Goal: Task Accomplishment & Management: Use online tool/utility

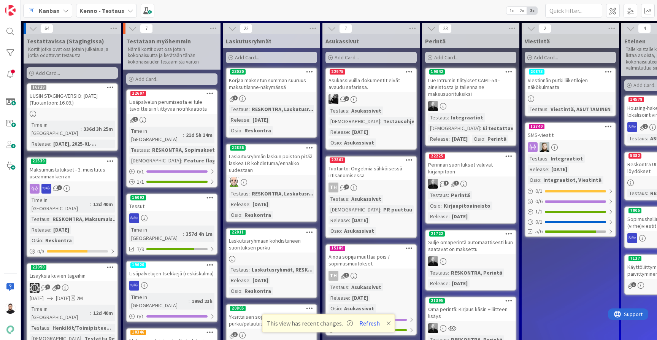
scroll to position [0, 501]
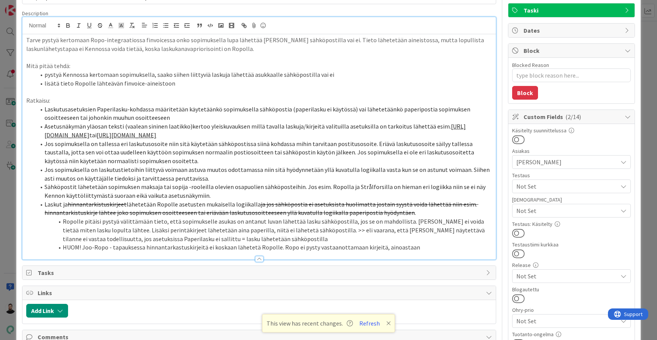
scroll to position [47, 0]
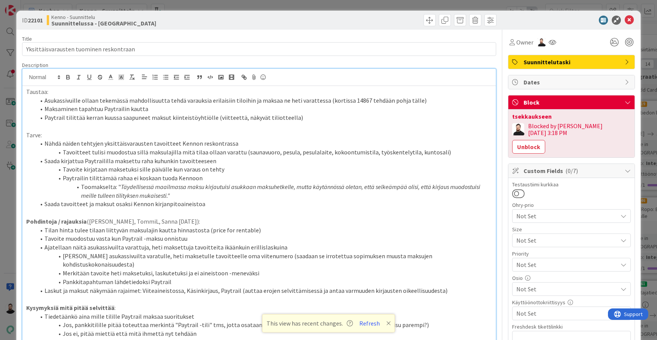
scroll to position [160, 0]
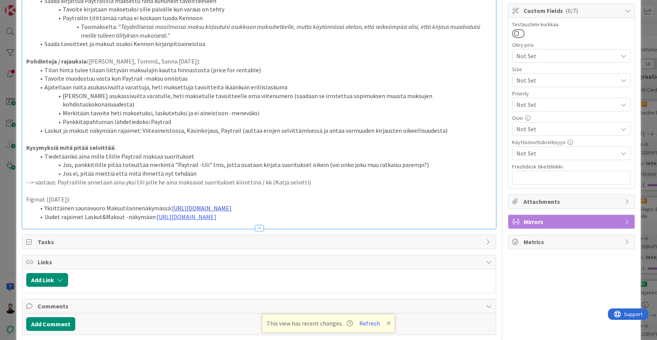
click at [232, 204] on link "[URL][DOMAIN_NAME]" at bounding box center [202, 208] width 60 height 8
click at [325, 203] on link "[URL][DOMAIN_NAME]" at bounding box center [299, 206] width 52 height 10
click at [478, 204] on li "Yksittäinen saunavuoro Maksutilannenäkymässä: [URL][DOMAIN_NAME]" at bounding box center [263, 208] width 457 height 9
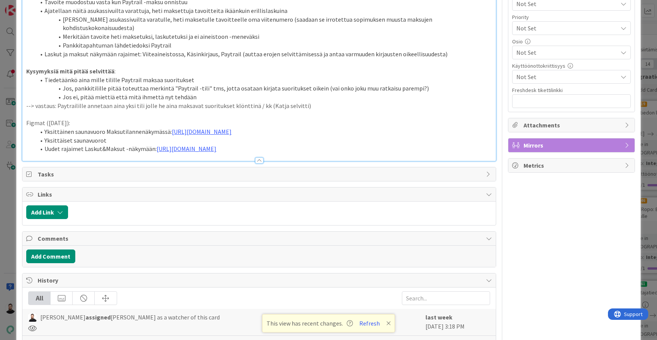
scroll to position [238, 0]
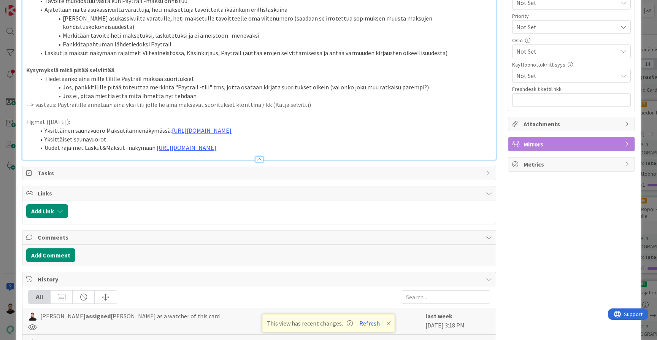
click at [262, 135] on li "Yksittäiset saunavuorot" at bounding box center [263, 139] width 457 height 9
drag, startPoint x: 68, startPoint y: 105, endPoint x: 46, endPoint y: 106, distance: 22.5
click at [46, 117] on p "Figmat ([DATE]):" at bounding box center [259, 121] width 466 height 9
click at [67, 117] on p "Figmat ([DATE]):" at bounding box center [259, 121] width 466 height 9
drag, startPoint x: 67, startPoint y: 105, endPoint x: 48, endPoint y: 107, distance: 19.1
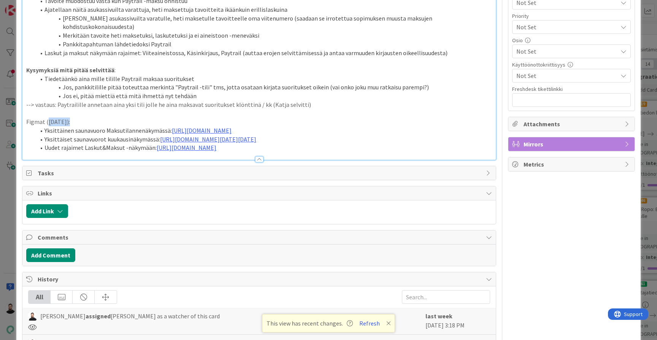
click at [48, 117] on p "Figmat ([DATE]):" at bounding box center [259, 121] width 466 height 9
drag, startPoint x: 68, startPoint y: 106, endPoint x: 49, endPoint y: 108, distance: 19.5
click at [49, 117] on p "Figmat ([DATE]):" at bounding box center [259, 121] width 466 height 9
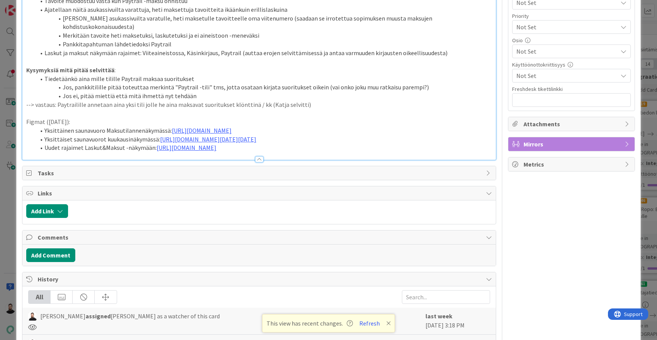
click at [7, 200] on div "ID 22101 Kenno - Suunnittelu Suunnittelussa - Rautalangat Title 39 / 128 Yksitt…" at bounding box center [328, 170] width 657 height 340
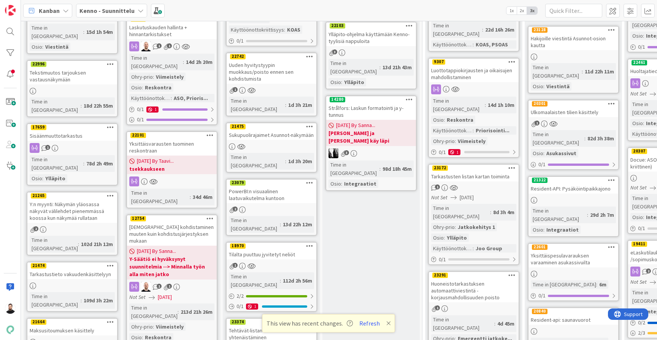
scroll to position [226, 0]
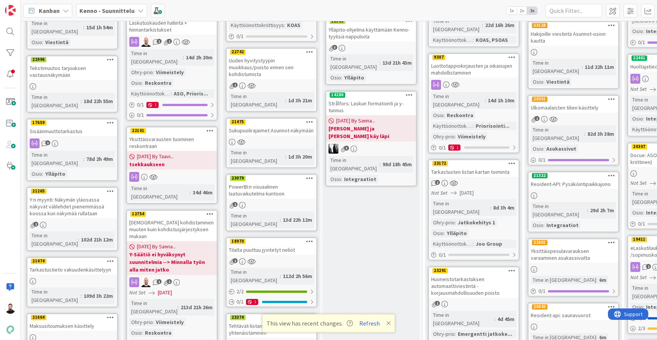
click at [183, 134] on div "Yksittäisvarausten tuominen reskontraan" at bounding box center [172, 142] width 90 height 17
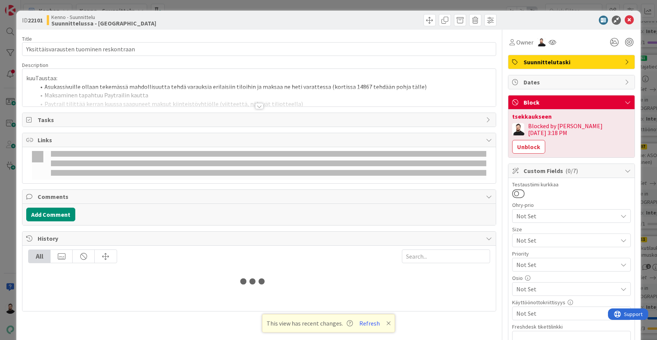
click at [259, 107] on div at bounding box center [259, 106] width 8 height 6
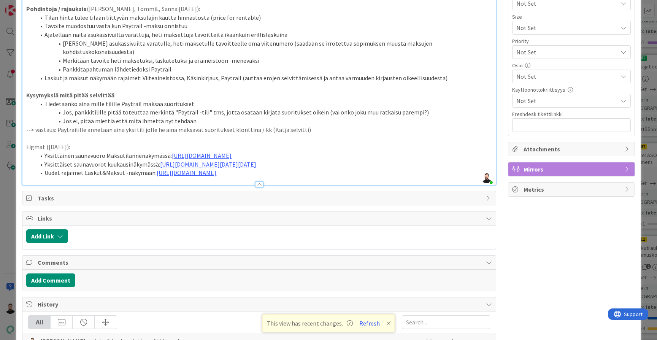
scroll to position [210, 0]
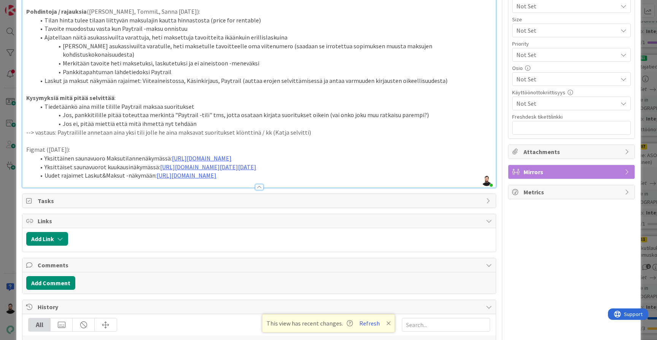
click at [48, 145] on p "Figmat ([DATE]):" at bounding box center [259, 149] width 466 height 9
click at [50, 145] on p "Figmat ([DATE]):" at bounding box center [259, 149] width 466 height 9
click at [84, 163] on li "Yksittäiset saunavuorot kuukausinäkymässä: [URL][DOMAIN_NAME][DATE][DATE]" at bounding box center [263, 167] width 457 height 9
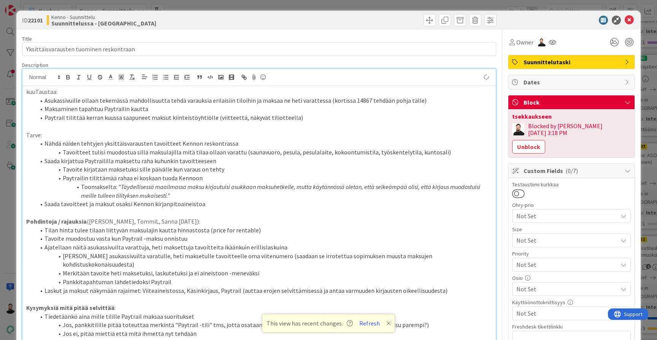
scroll to position [0, 0]
click at [526, 44] on span "Owner" at bounding box center [524, 42] width 17 height 9
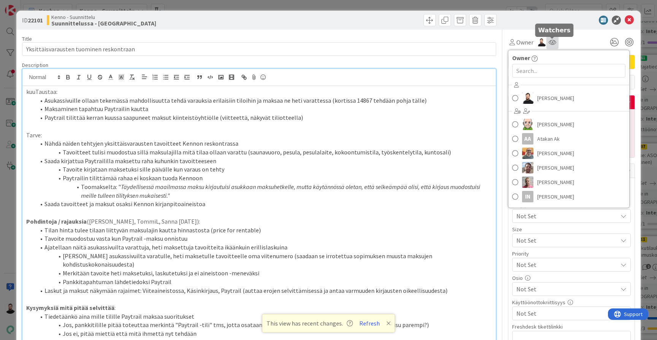
click at [551, 42] on icon at bounding box center [553, 42] width 8 height 6
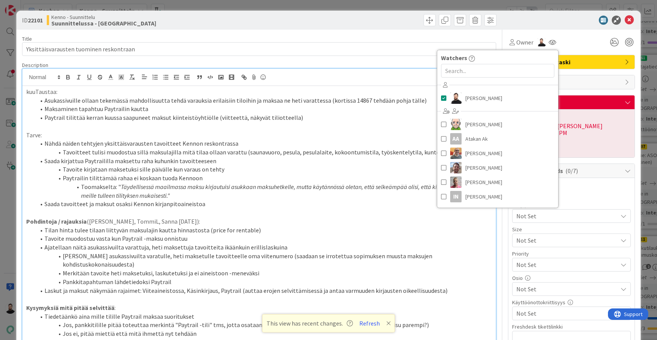
click at [524, 14] on div "ID 22101 Kenno - Suunnittelu Suunnittelussa - Rautalangat" at bounding box center [328, 20] width 624 height 19
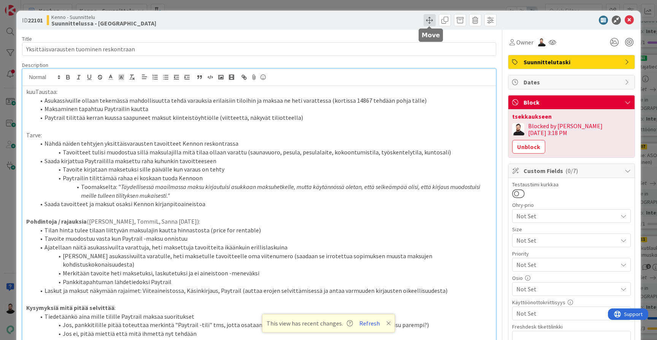
click at [430, 18] on span at bounding box center [430, 20] width 12 height 12
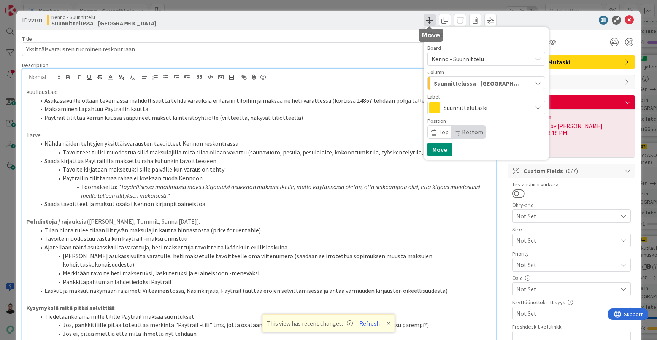
click at [430, 18] on span at bounding box center [430, 20] width 12 height 12
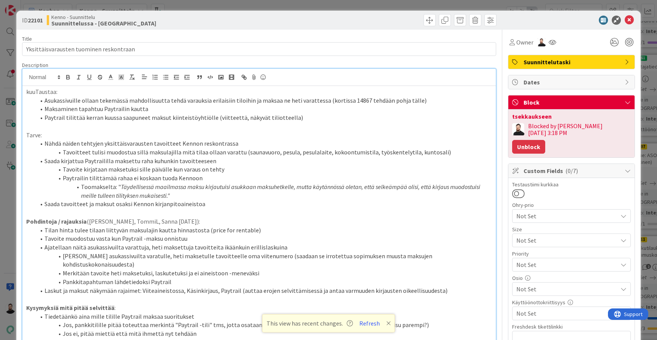
click at [545, 140] on button "Unblock" at bounding box center [528, 147] width 33 height 14
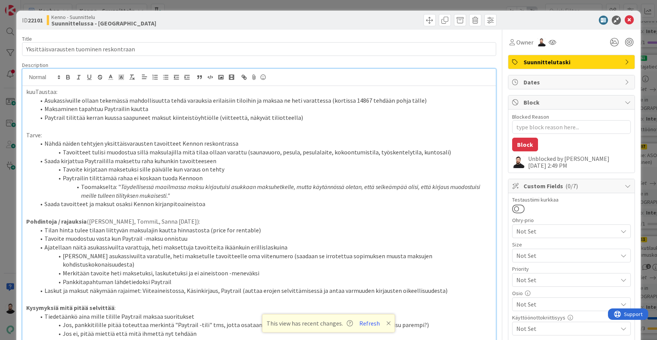
click at [627, 22] on icon at bounding box center [629, 20] width 9 height 9
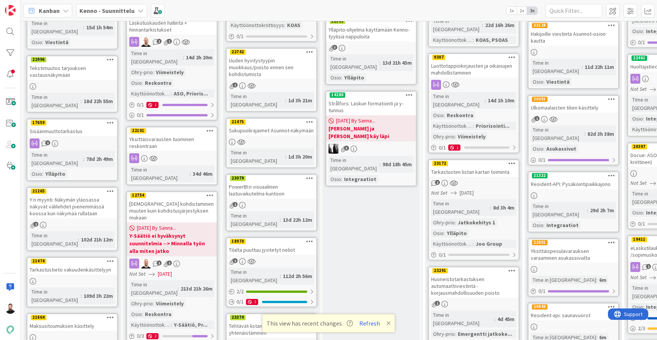
click at [174, 134] on div "Yksittäisvarausten tuominen reskontraan" at bounding box center [172, 142] width 90 height 17
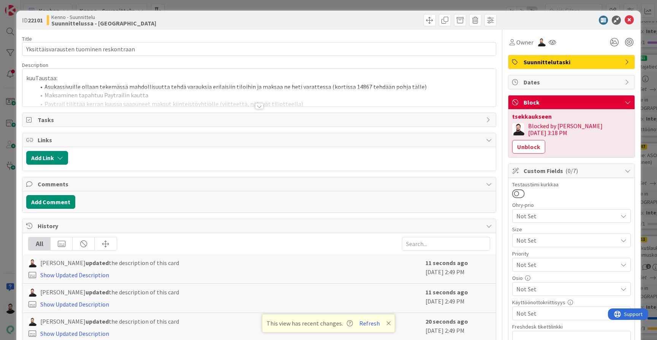
click at [263, 103] on div at bounding box center [258, 96] width 473 height 19
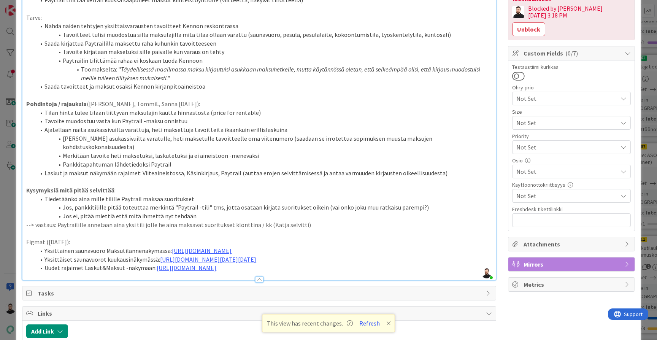
scroll to position [118, 0]
click at [49, 237] on p "Figmat ([DATE]):" at bounding box center [259, 241] width 466 height 9
click at [128, 263] on li "Uudet rajaimet Laskut&Maksut -näkymään: [URL][DOMAIN_NAME]" at bounding box center [263, 267] width 457 height 9
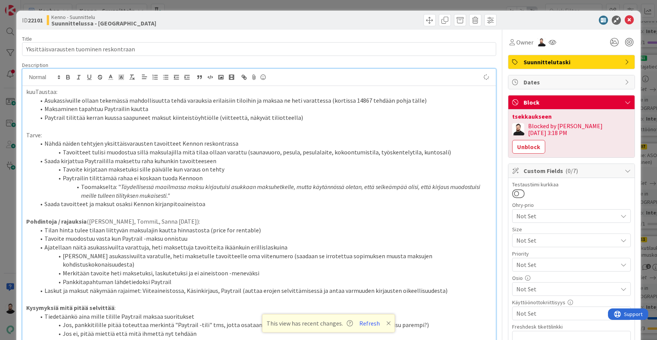
scroll to position [0, 0]
click at [630, 22] on icon at bounding box center [629, 20] width 9 height 9
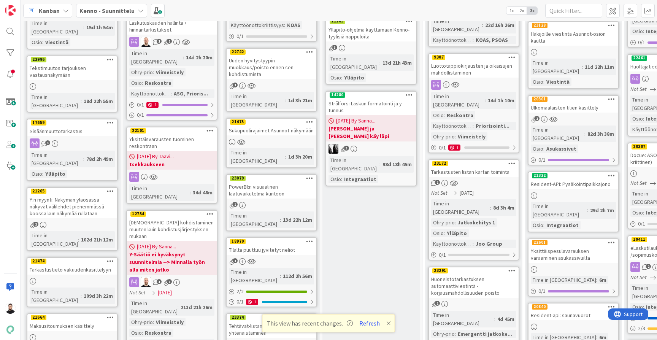
click at [155, 134] on div "Yksittäisvarausten tuominen reskontraan" at bounding box center [172, 142] width 90 height 17
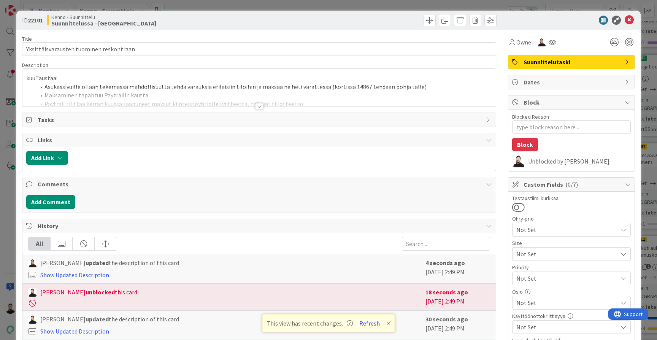
click at [260, 106] on div at bounding box center [259, 106] width 8 height 6
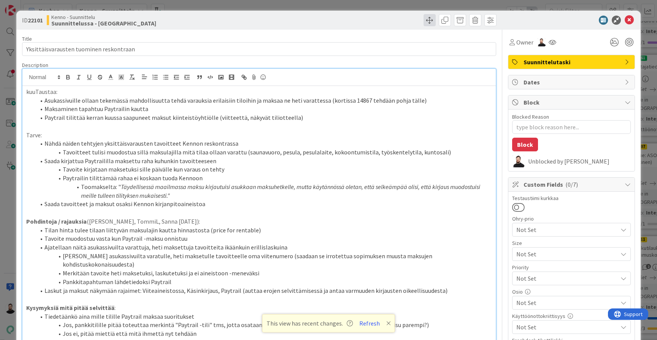
click at [429, 21] on span at bounding box center [430, 20] width 12 height 12
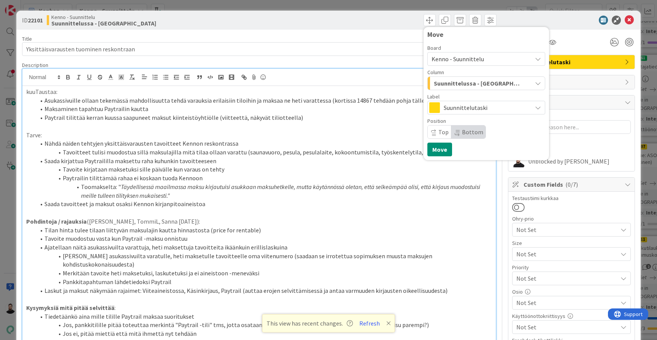
click at [467, 76] on button "Suunnittelussa - [GEOGRAPHIC_DATA]" at bounding box center [486, 83] width 118 height 14
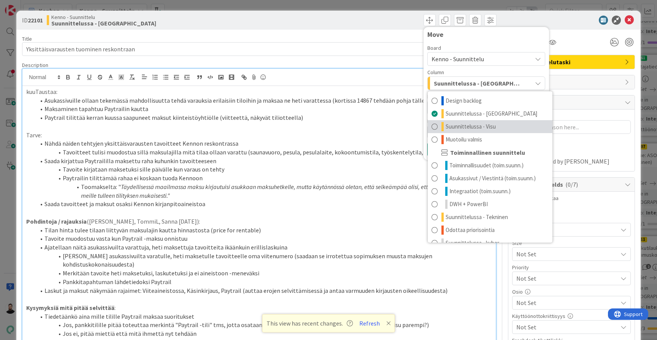
click at [493, 128] on span "Suunnittelussa - Visu" at bounding box center [471, 126] width 50 height 9
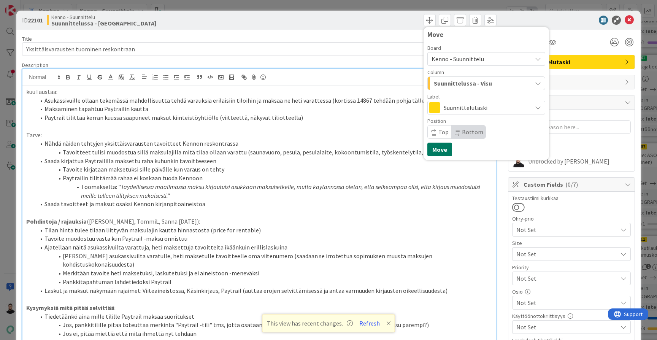
click at [445, 148] on button "Move" at bounding box center [439, 150] width 25 height 14
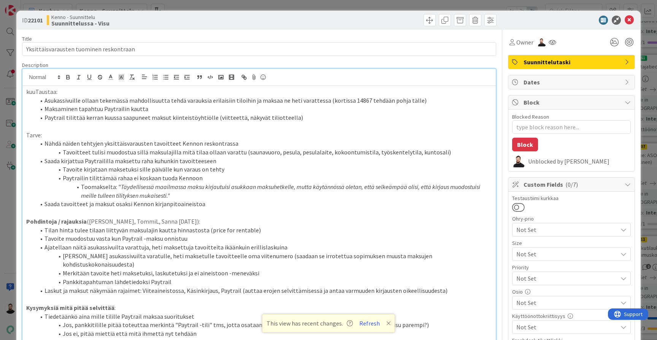
type textarea "x"
click at [632, 20] on icon at bounding box center [629, 20] width 9 height 9
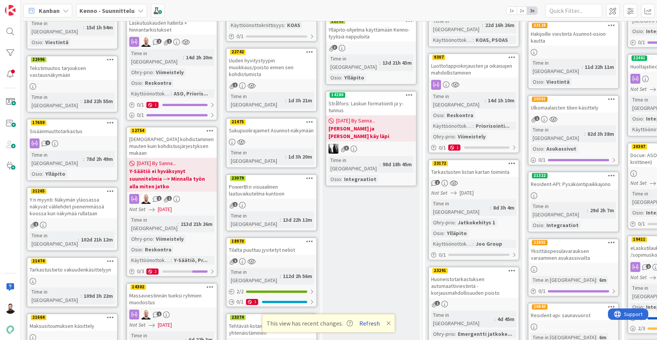
click at [366, 319] on button "Refresh" at bounding box center [370, 323] width 26 height 10
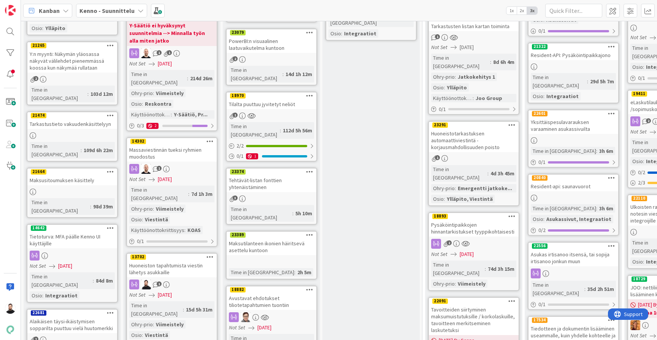
scroll to position [372, 0]
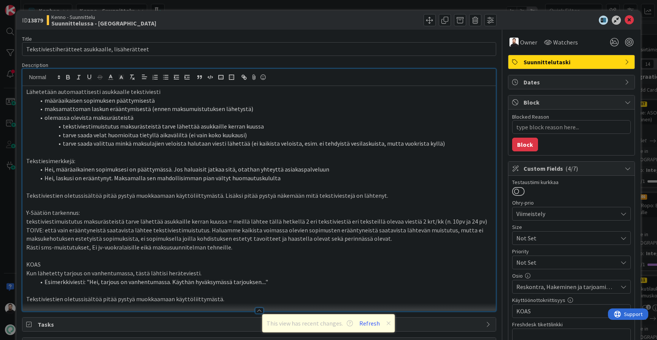
scroll to position [7, 0]
